Goal: Task Accomplishment & Management: Complete application form

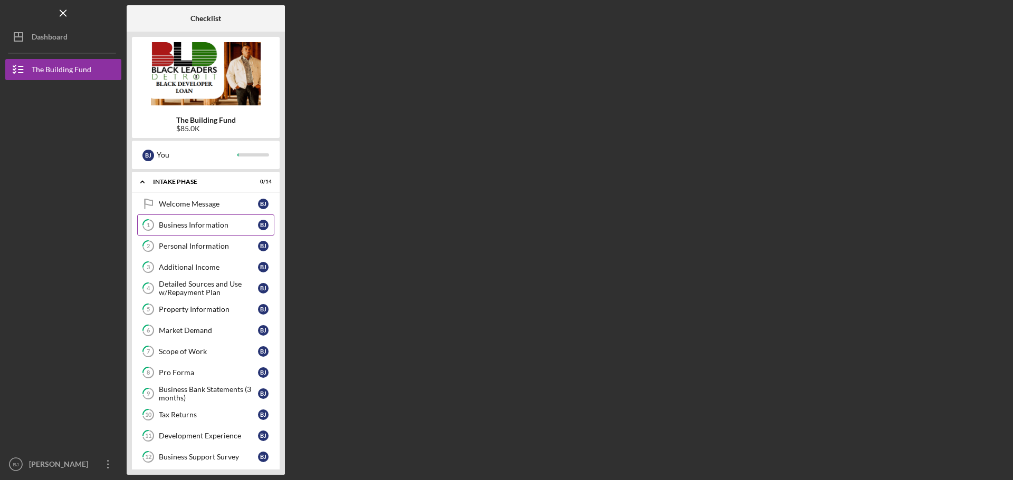
click at [165, 223] on div "Business Information" at bounding box center [208, 225] width 99 height 8
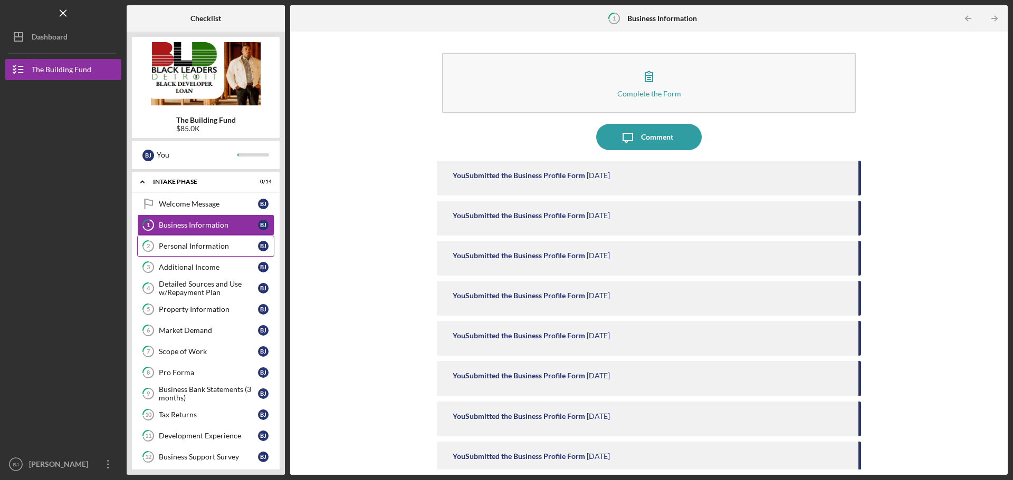
click at [174, 249] on div "Personal Information" at bounding box center [208, 246] width 99 height 8
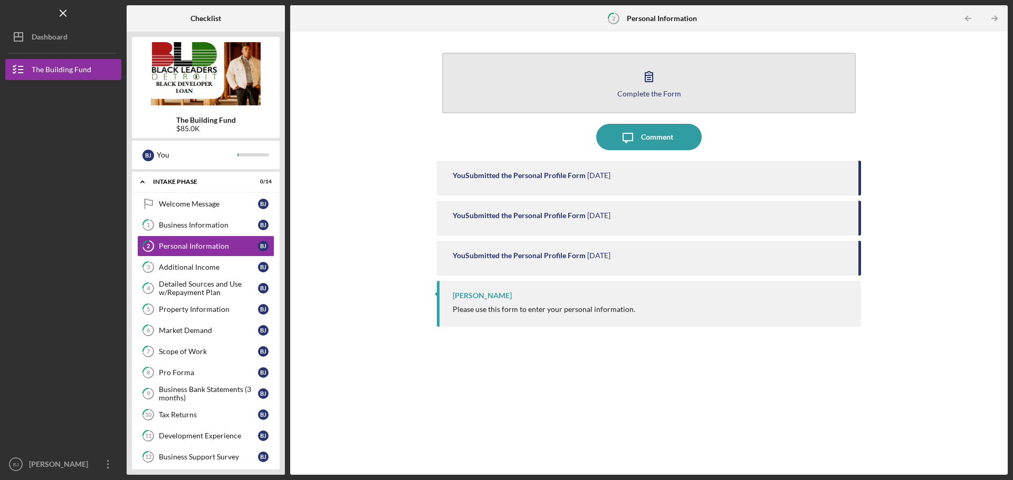
click at [603, 73] on button "Complete the Form Form" at bounding box center [648, 83] width 413 height 61
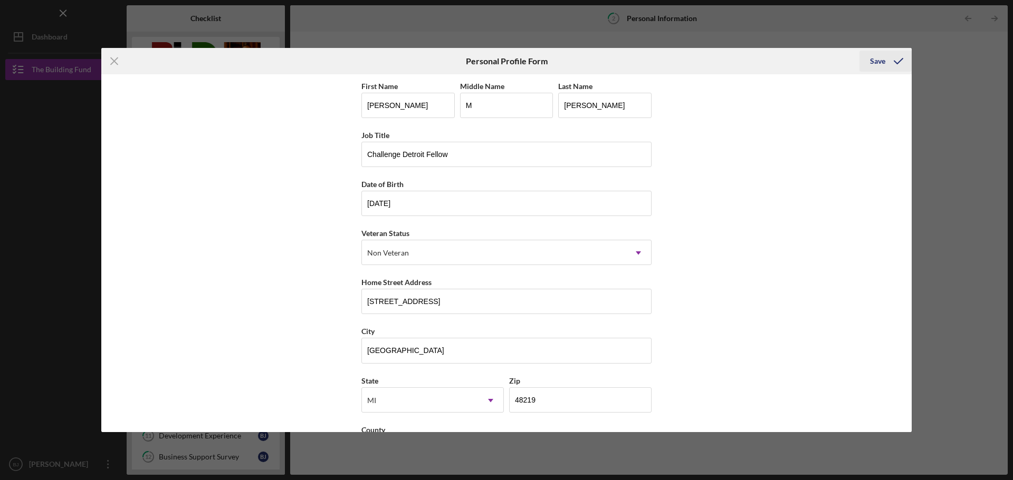
click at [881, 59] on div "Save" at bounding box center [877, 61] width 15 height 21
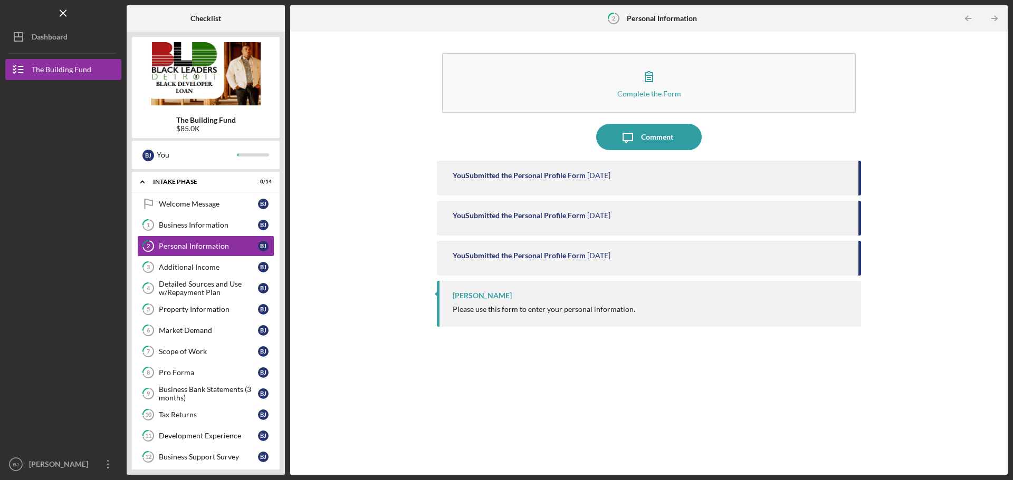
click at [463, 309] on div "Please use this form to enter your personal information." at bounding box center [544, 309] width 182 height 8
click at [470, 295] on div "[PERSON_NAME]" at bounding box center [482, 296] width 59 height 8
click at [224, 219] on link "1 Business Information [PERSON_NAME]" at bounding box center [205, 225] width 137 height 21
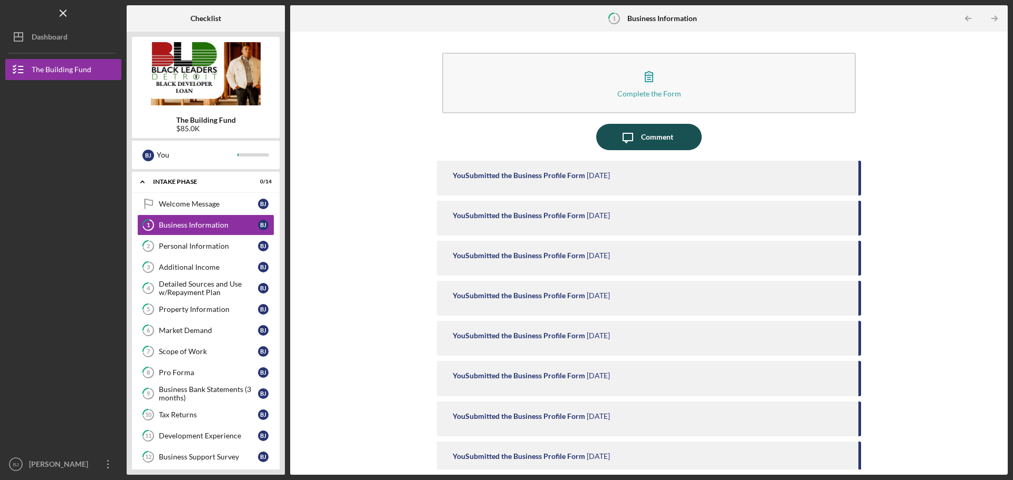
click at [619, 137] on icon "Icon/Message" at bounding box center [627, 137] width 26 height 26
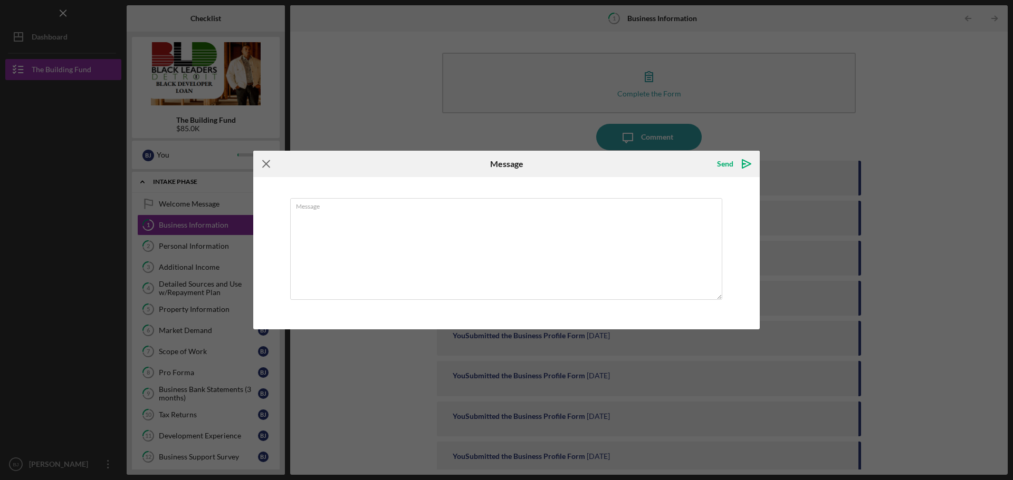
click at [267, 162] on icon "Icon/Menu Close" at bounding box center [266, 164] width 26 height 26
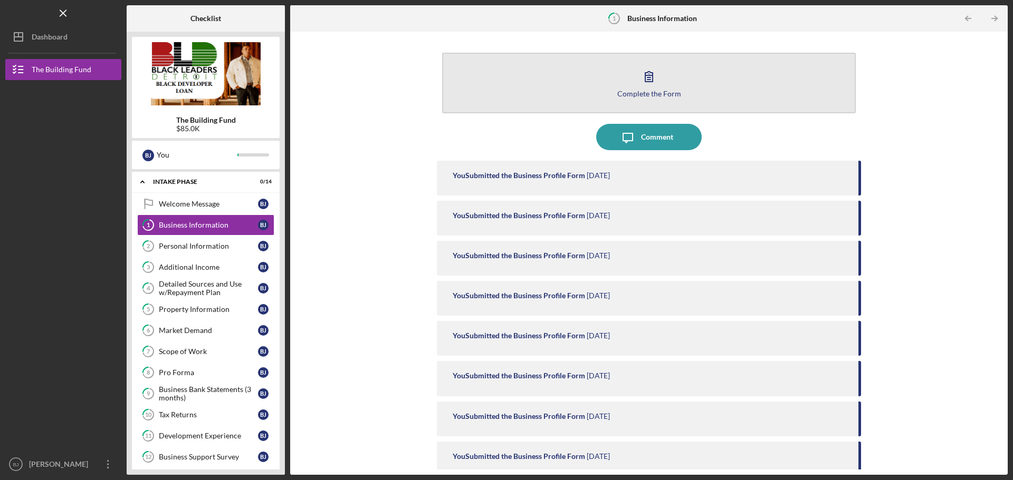
click at [646, 82] on icon "button" at bounding box center [649, 76] width 26 height 26
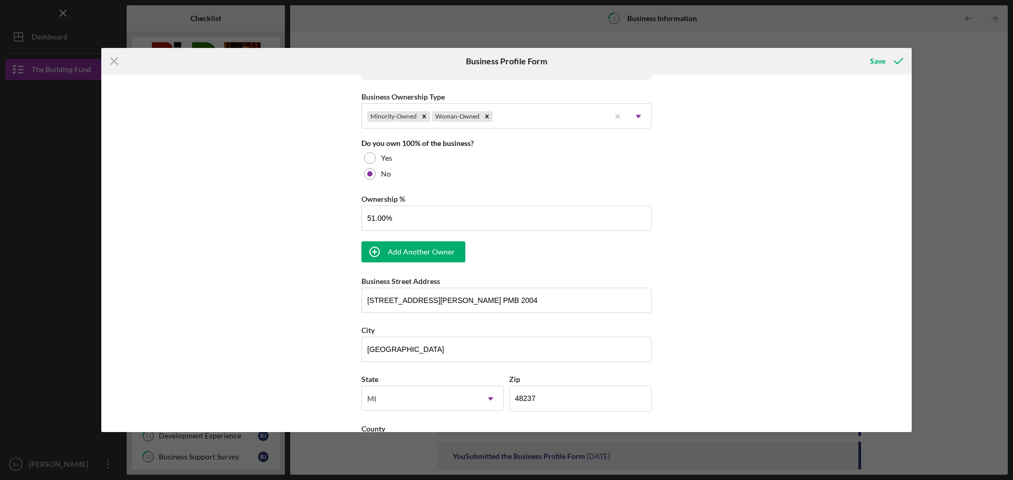
scroll to position [527, 0]
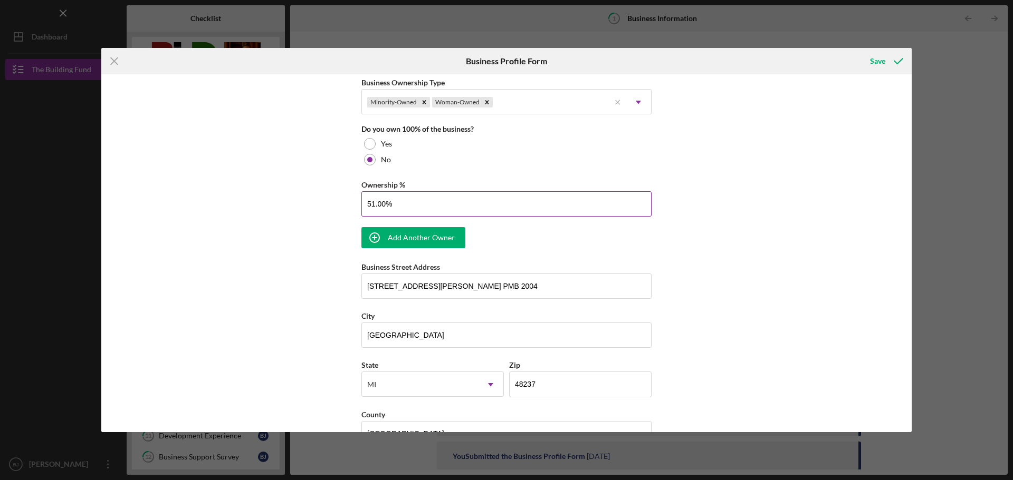
click at [372, 205] on input "51.00%" at bounding box center [506, 203] width 290 height 25
type input "51.00%"
click at [383, 238] on icon "button" at bounding box center [374, 238] width 26 height 26
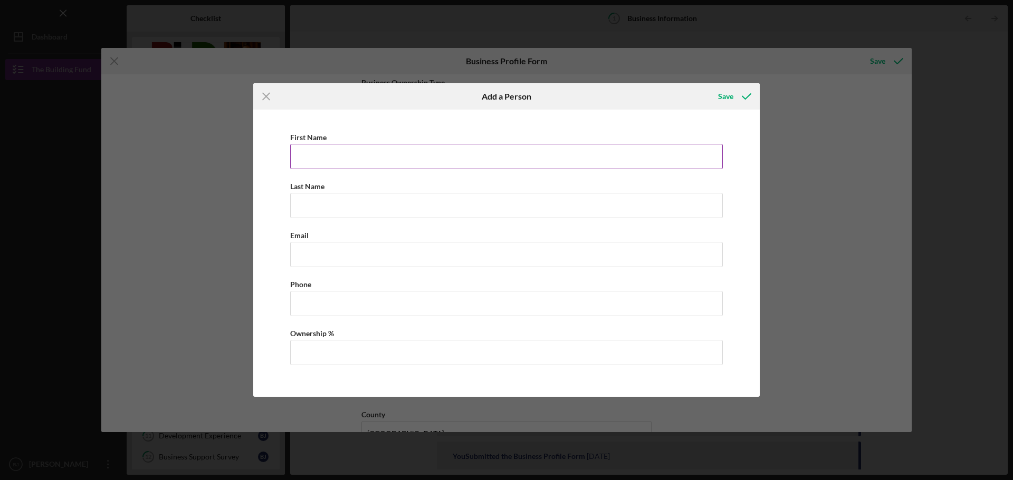
click at [315, 161] on input "First Name" at bounding box center [506, 156] width 432 height 25
type input "[PERSON_NAME]"
type input "[EMAIL_ADDRESS][DOMAIN_NAME]"
type input "[PHONE_NUMBER]"
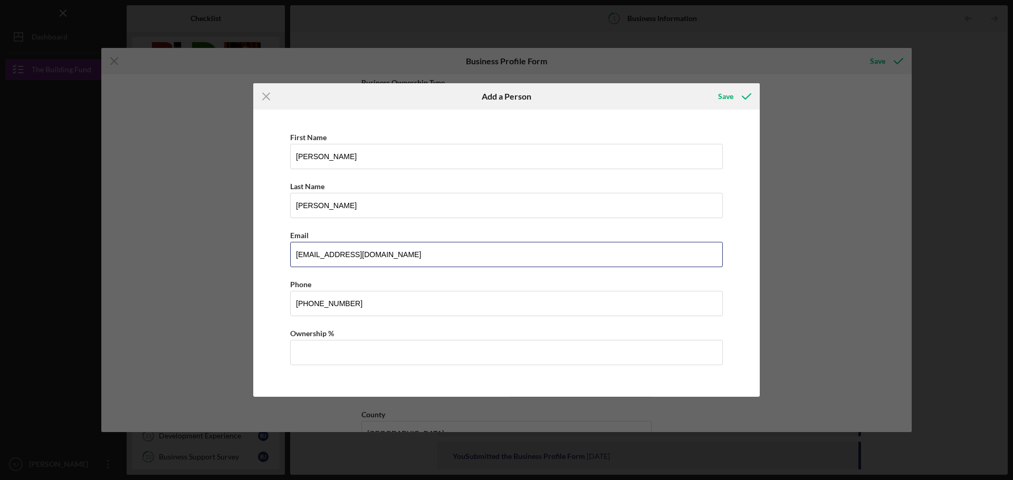
drag, startPoint x: 378, startPoint y: 253, endPoint x: 248, endPoint y: 253, distance: 129.2
click at [248, 253] on div "Icon/Menu Close Add a Person Save First Name [PERSON_NAME] Last Name [PERSON_NA…" at bounding box center [506, 240] width 1013 height 480
type input "[EMAIL_ADDRESS][DOMAIN_NAME]"
click at [307, 355] on input "Ownership %" at bounding box center [506, 352] width 432 height 25
type input "5%"
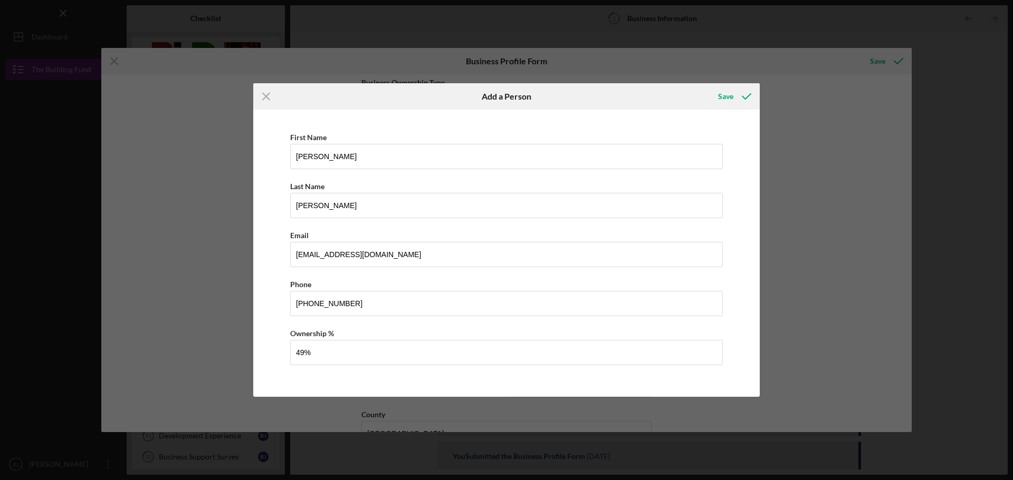
type input "49.00%"
click at [266, 139] on div "First Name [PERSON_NAME] Last Name [PERSON_NAME] Email [EMAIL_ADDRESS][DOMAIN_N…" at bounding box center [506, 253] width 496 height 277
click at [722, 97] on div "Save" at bounding box center [725, 96] width 15 height 21
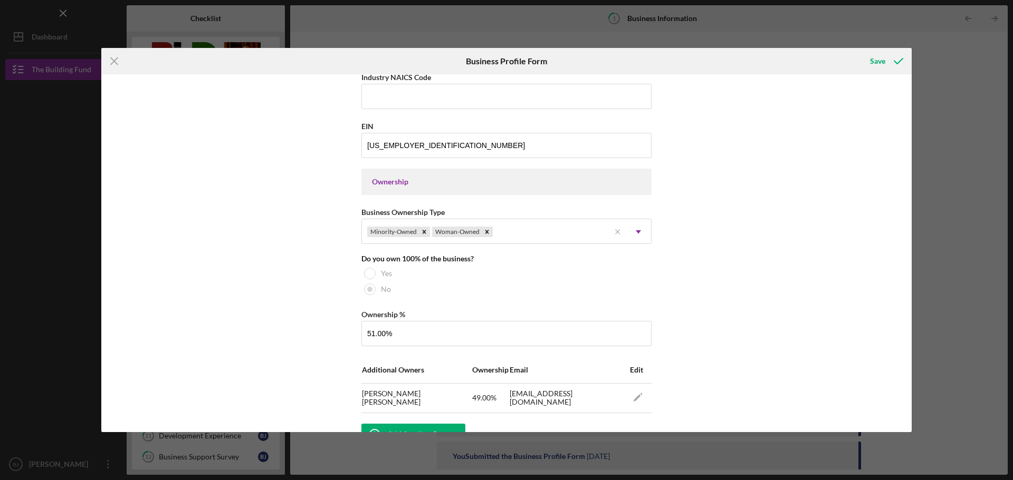
scroll to position [395, 0]
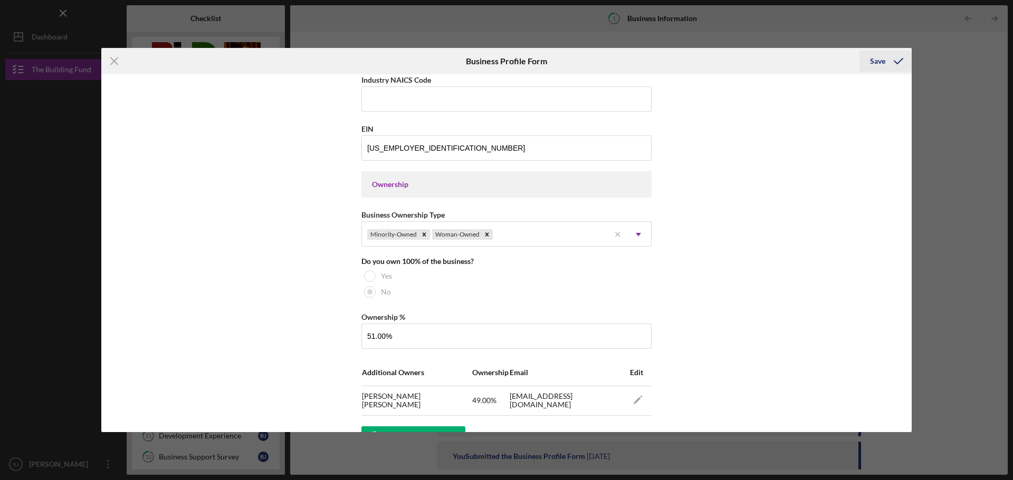
click at [889, 63] on icon "submit" at bounding box center [898, 61] width 26 height 26
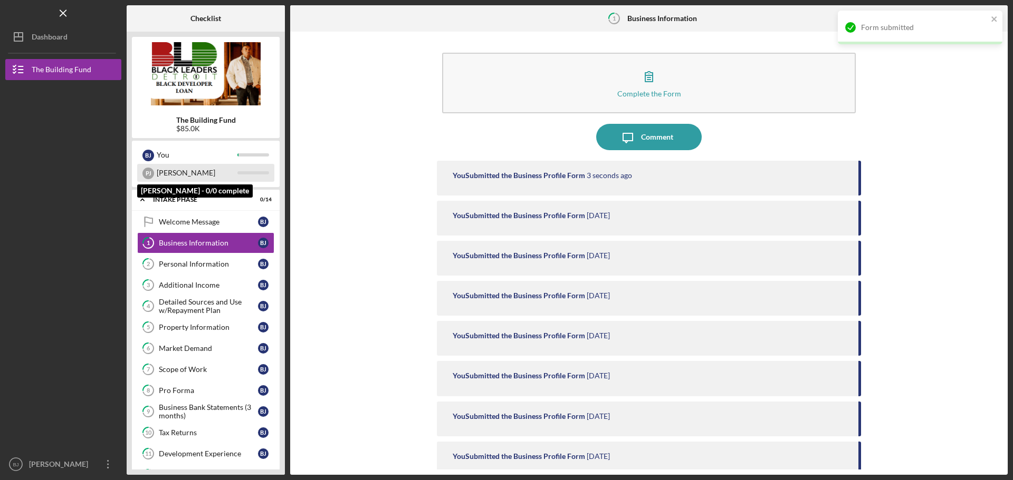
click at [170, 176] on div "[PERSON_NAME]" at bounding box center [197, 173] width 81 height 18
click at [151, 175] on div "[PERSON_NAME]" at bounding box center [148, 174] width 12 height 12
click at [233, 171] on div "[PERSON_NAME]" at bounding box center [197, 173] width 81 height 18
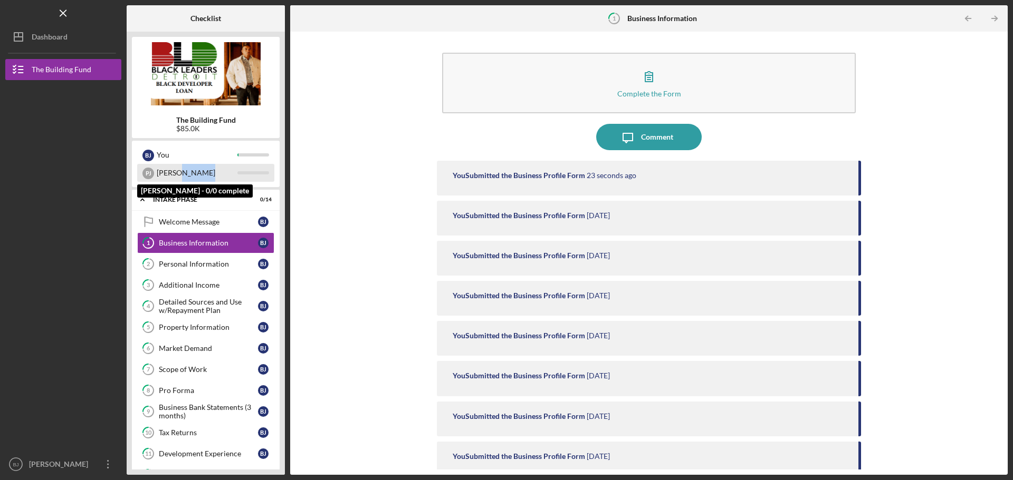
click at [233, 171] on div "[PERSON_NAME]" at bounding box center [197, 173] width 81 height 18
click at [146, 175] on div "[PERSON_NAME]" at bounding box center [148, 174] width 12 height 12
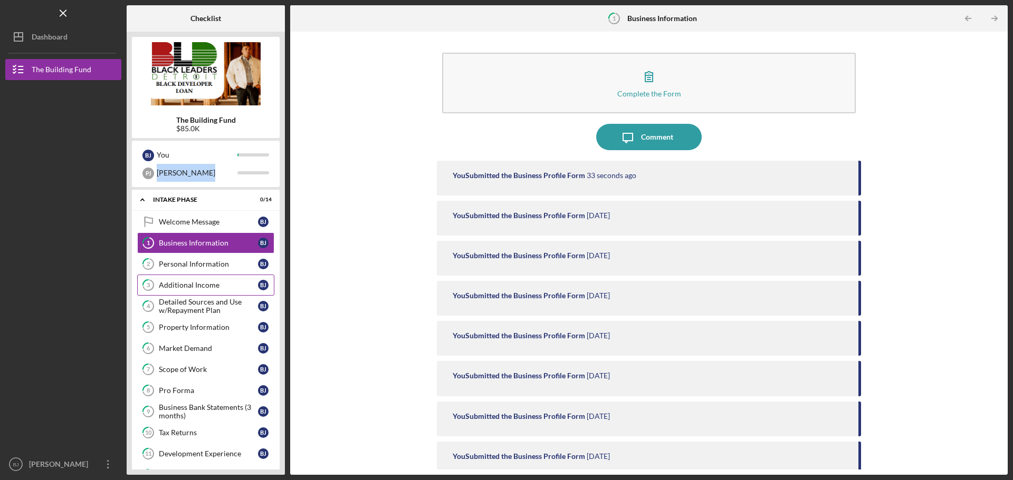
click at [198, 281] on div "Additional Income" at bounding box center [208, 285] width 99 height 8
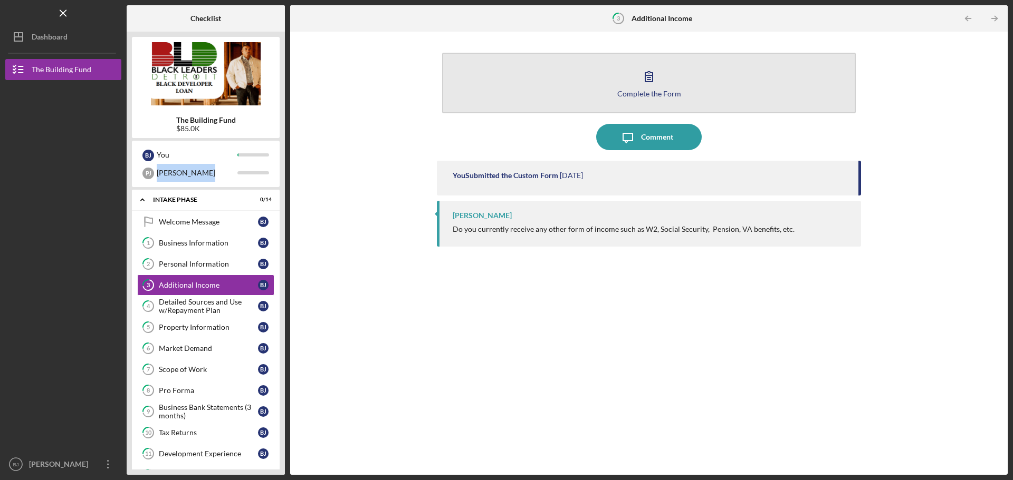
click at [664, 77] on button "Complete the Form Form" at bounding box center [648, 83] width 413 height 61
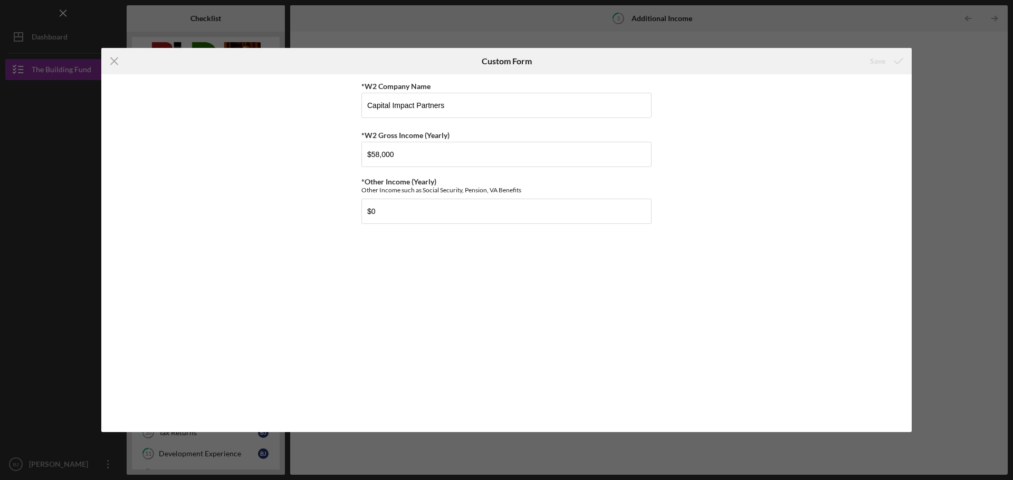
click at [868, 26] on div "Icon/Menu Close Custom Form Save *W2 Company Name Capital Impact Partners *W2 G…" at bounding box center [506, 240] width 1013 height 480
click at [116, 61] on icon "Icon/Menu Close" at bounding box center [114, 61] width 26 height 26
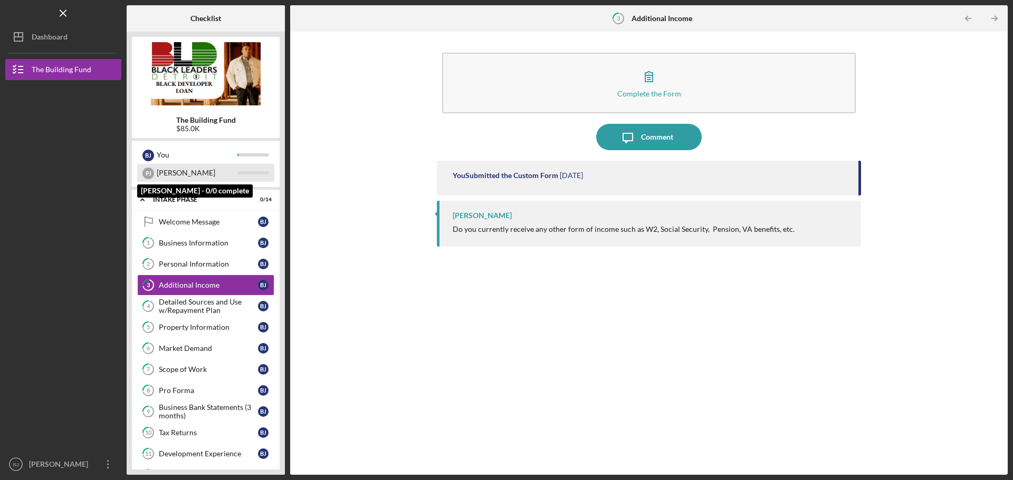
click at [165, 174] on div "[PERSON_NAME]" at bounding box center [197, 173] width 81 height 18
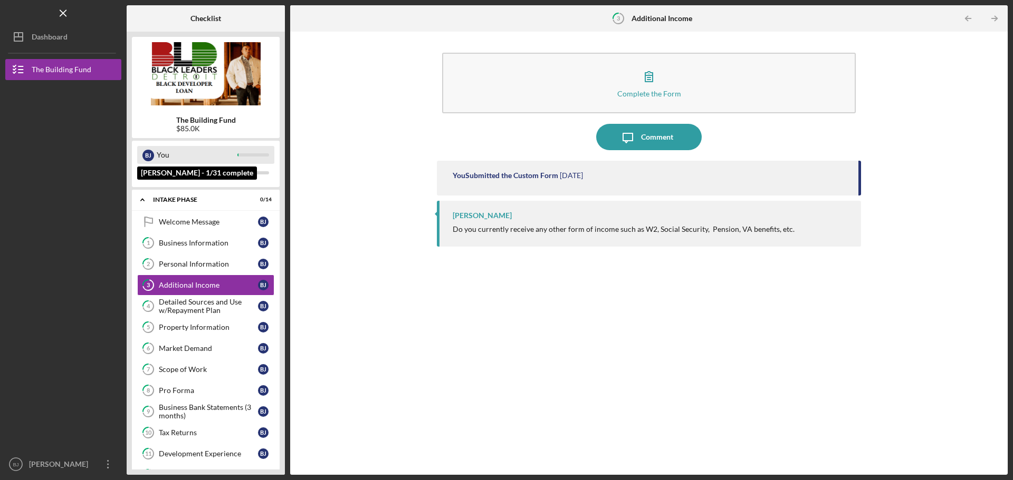
click at [149, 155] on div "[PERSON_NAME]" at bounding box center [148, 156] width 12 height 12
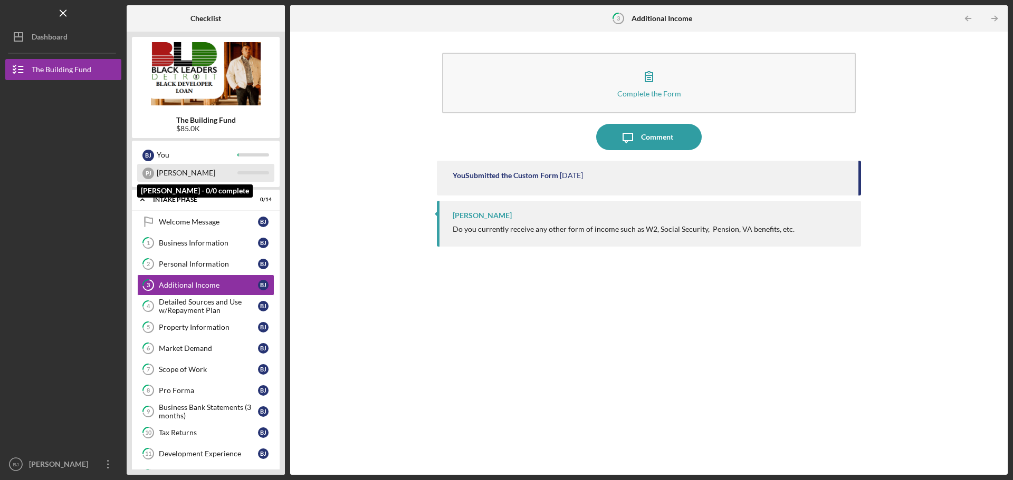
click at [149, 170] on div "[PERSON_NAME]" at bounding box center [148, 174] width 12 height 12
click at [152, 172] on div "[PERSON_NAME]" at bounding box center [148, 174] width 12 height 12
click at [990, 13] on icon "Icon/Table Pagination Arrow" at bounding box center [994, 19] width 24 height 24
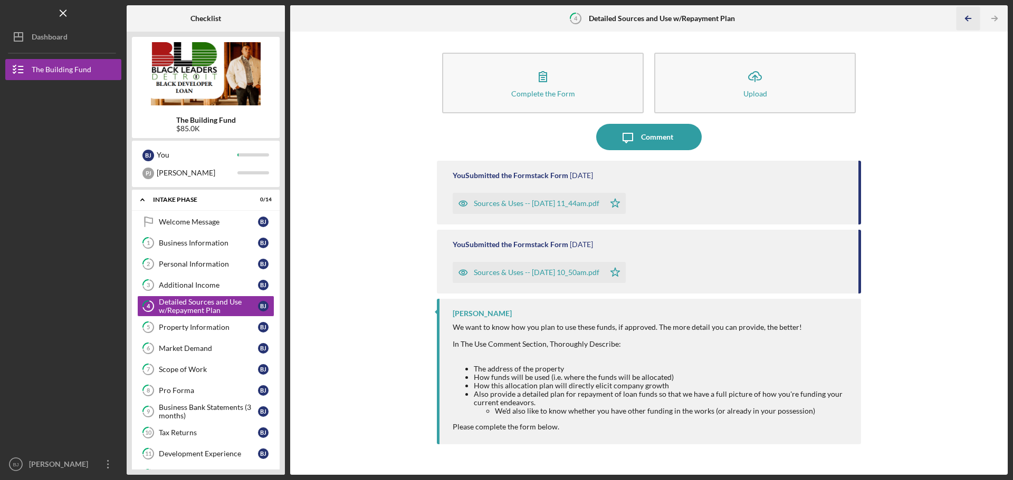
click at [970, 19] on icon "Icon/Table Pagination Arrow" at bounding box center [968, 19] width 24 height 24
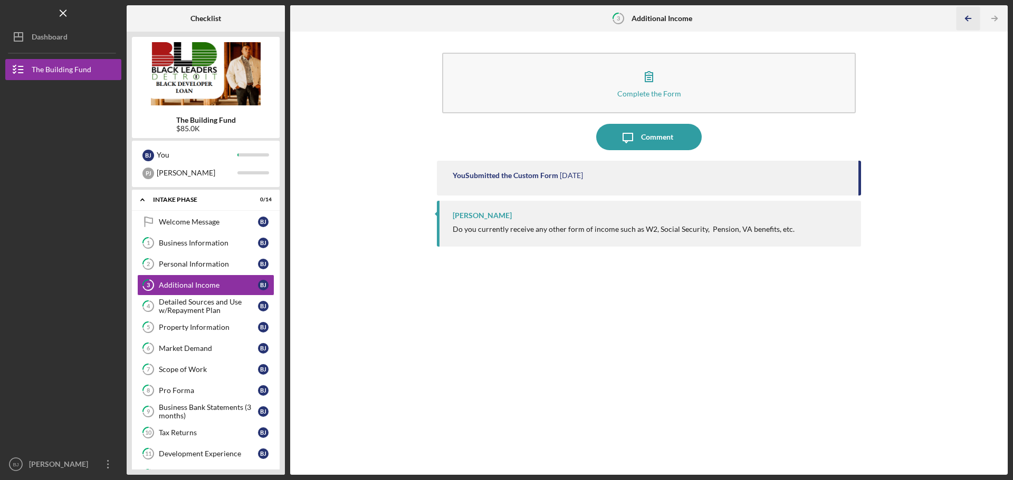
click at [970, 19] on icon "Icon/Table Pagination Arrow" at bounding box center [968, 19] width 24 height 24
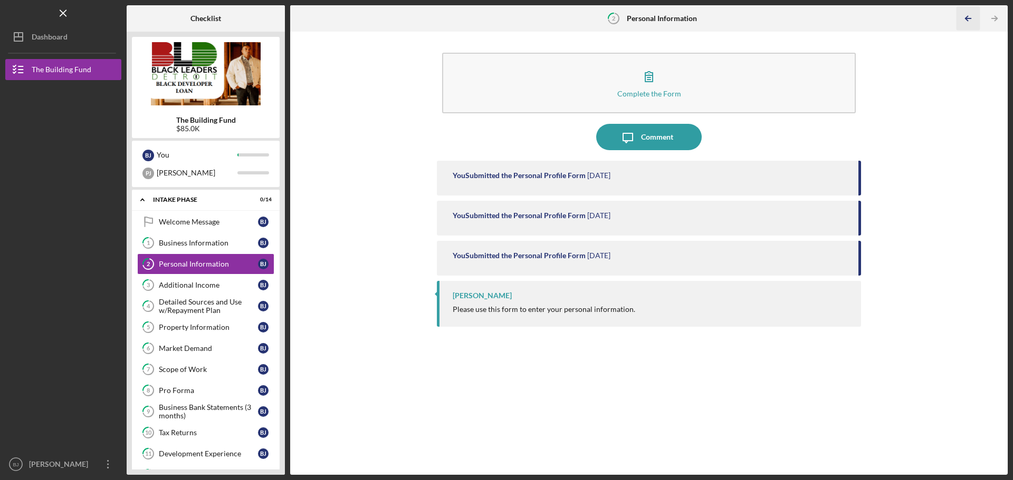
click at [970, 19] on icon "Icon/Table Pagination Arrow" at bounding box center [968, 19] width 24 height 24
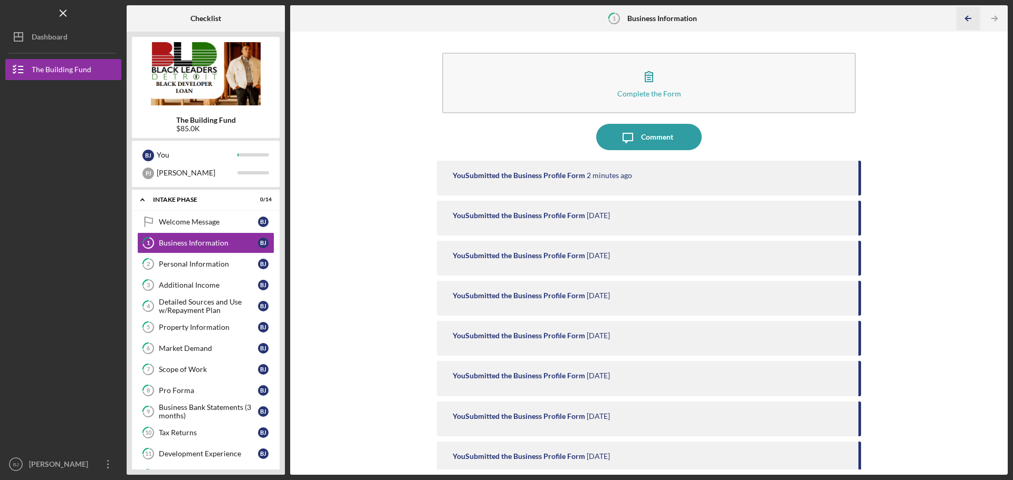
click at [970, 19] on icon "Icon/Table Pagination Arrow" at bounding box center [968, 19] width 24 height 24
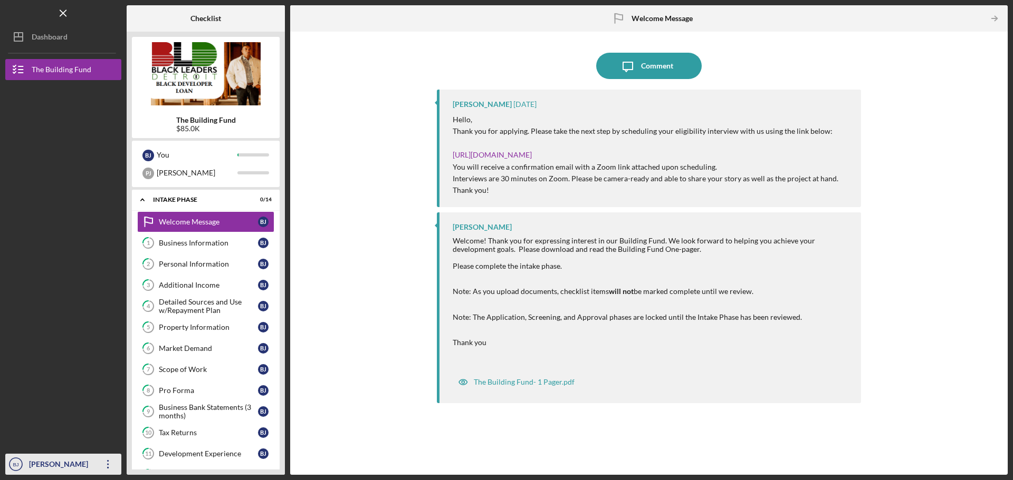
click at [108, 464] on icon "Icon/Overflow" at bounding box center [108, 464] width 26 height 26
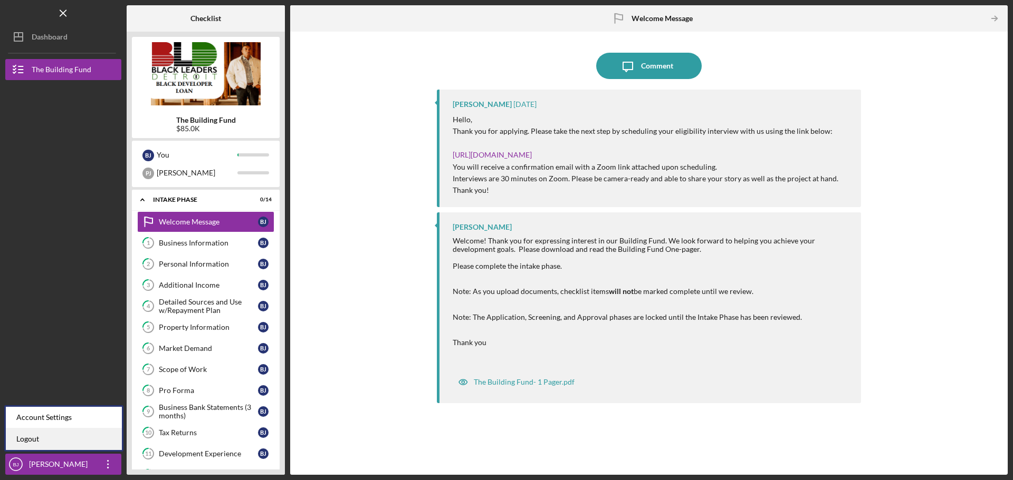
click at [72, 442] on link "Logout" at bounding box center [64, 440] width 116 height 22
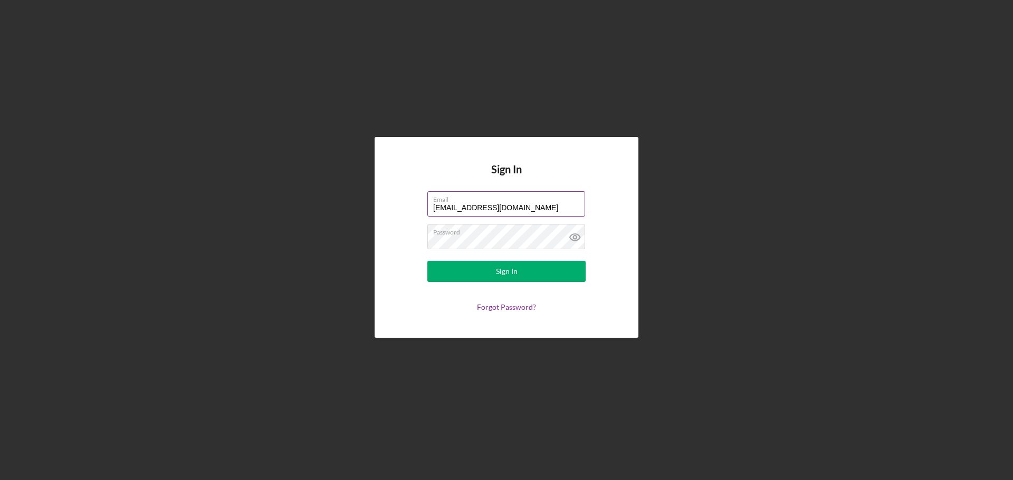
click at [545, 208] on input "[EMAIL_ADDRESS][DOMAIN_NAME]" at bounding box center [506, 203] width 158 height 25
type input "[EMAIL_ADDRESS][DOMAIN_NAME]"
click at [571, 241] on icon at bounding box center [575, 237] width 26 height 26
click at [571, 241] on line at bounding box center [574, 237] width 9 height 9
click at [477, 272] on button "Sign In" at bounding box center [506, 271] width 158 height 21
